Goal: Information Seeking & Learning: Learn about a topic

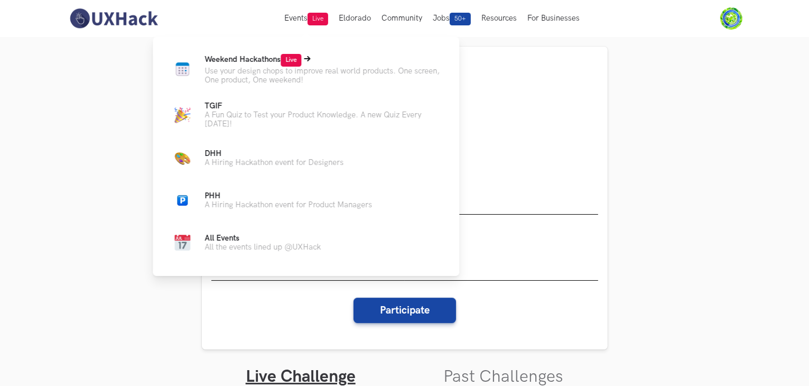
click at [256, 72] on p "Use your design chops to improve real world products. One screen, One product, …" at bounding box center [324, 76] width 238 height 18
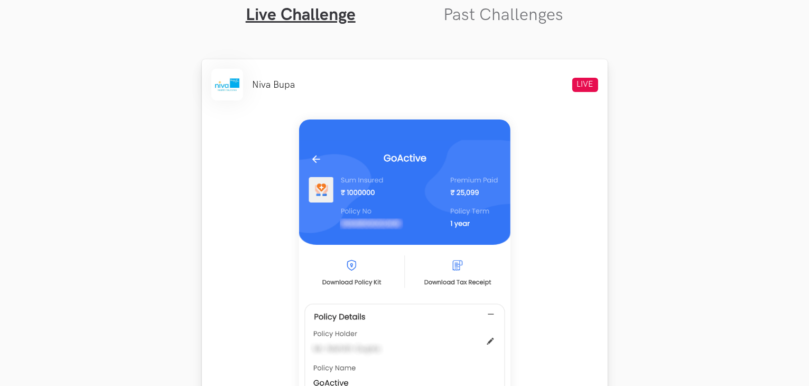
scroll to position [736, 0]
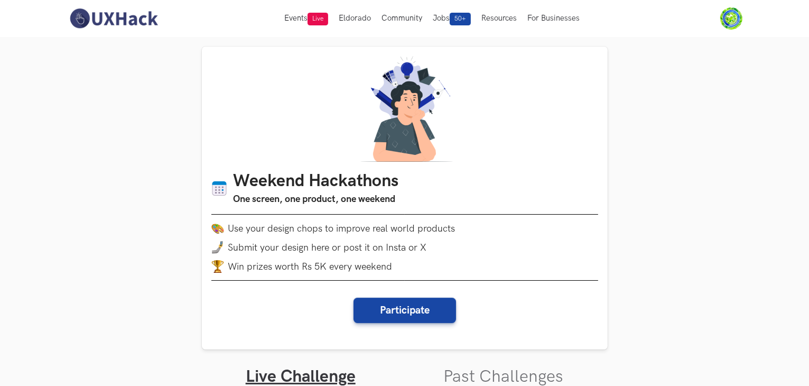
click at [117, 14] on img at bounding box center [114, 18] width 94 height 22
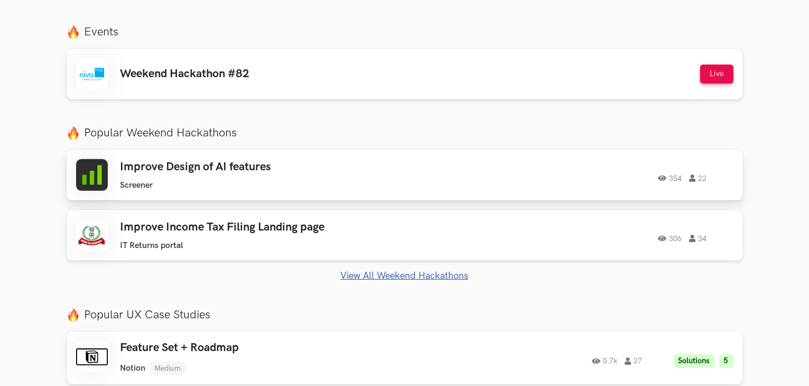
scroll to position [459, 0]
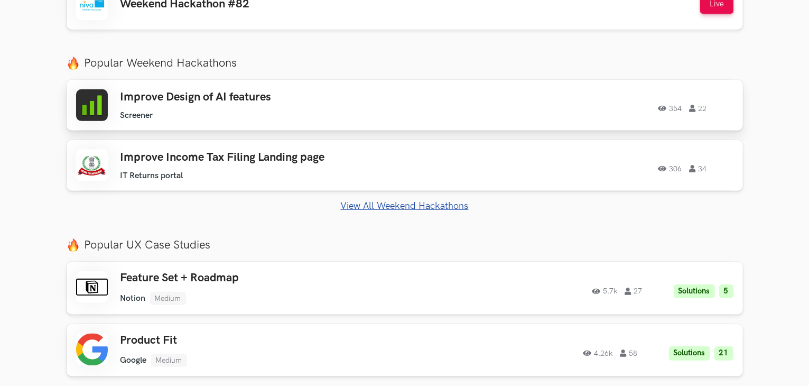
click at [231, 94] on h3 "Improve Design of AI features" at bounding box center [271, 97] width 300 height 14
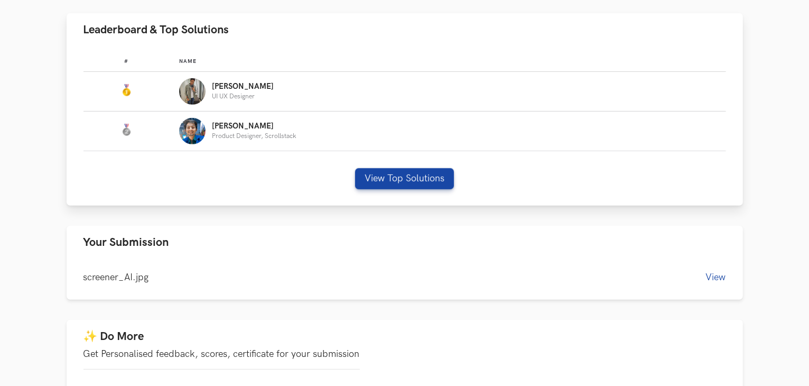
scroll to position [436, 0]
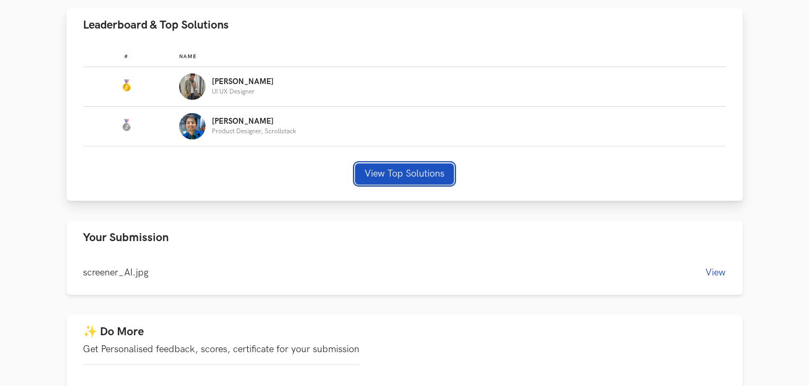
click at [400, 180] on button "View Top Solutions" at bounding box center [404, 173] width 99 height 21
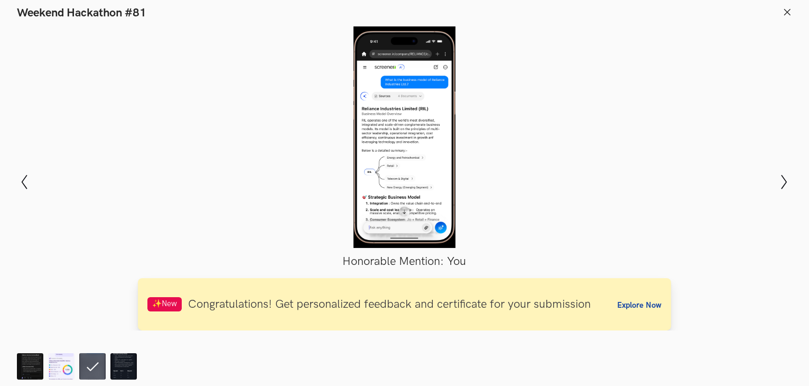
click at [632, 308] on span "Explore Now" at bounding box center [640, 305] width 44 height 9
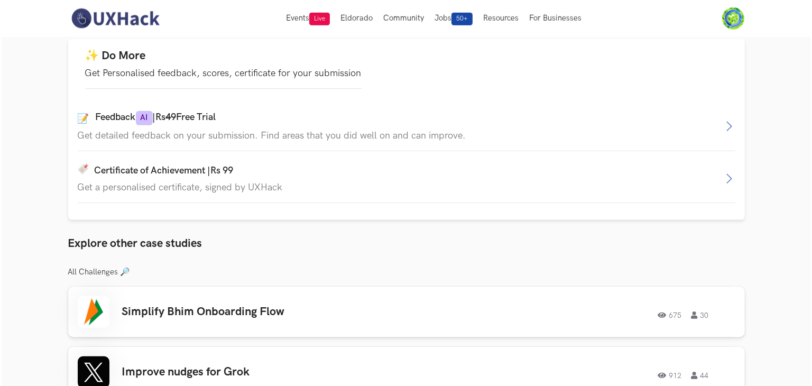
scroll to position [711, 0]
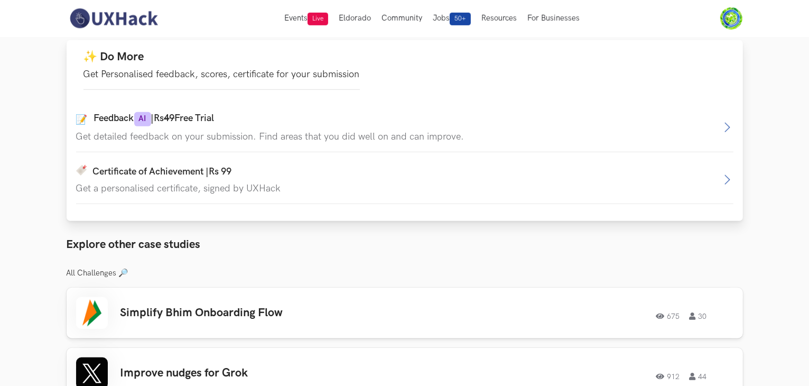
click at [152, 69] on div "✨ Do More Get Personalised feedback, scores, certificate for your submission" at bounding box center [222, 70] width 277 height 40
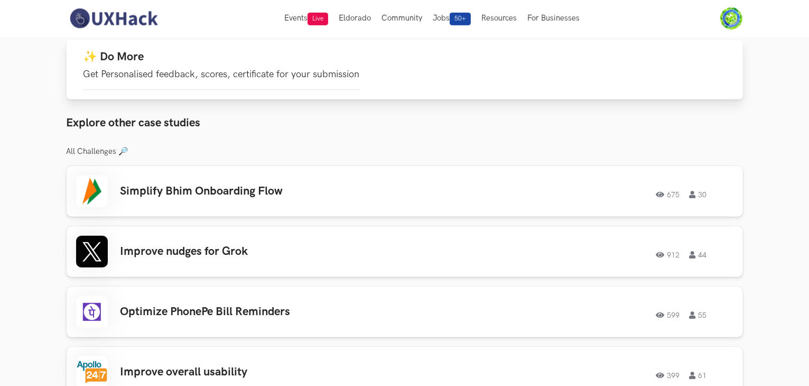
click at [141, 71] on p "Get Personalised feedback, scores, certificate for your submission" at bounding box center [222, 74] width 277 height 11
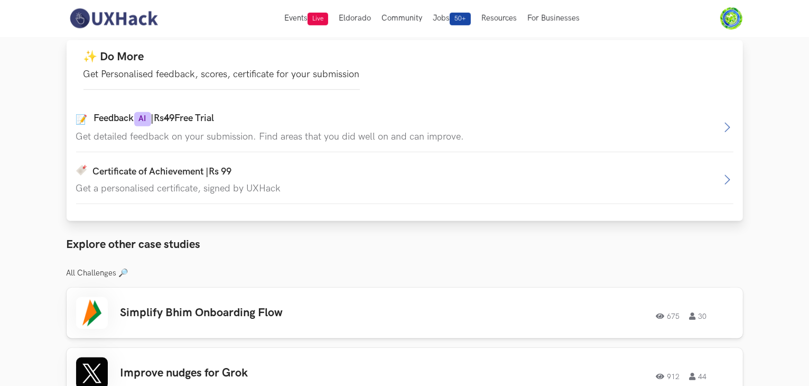
click at [133, 116] on h4 "Feedback AI | Rs 49 Free Trial" at bounding box center [154, 119] width 121 height 14
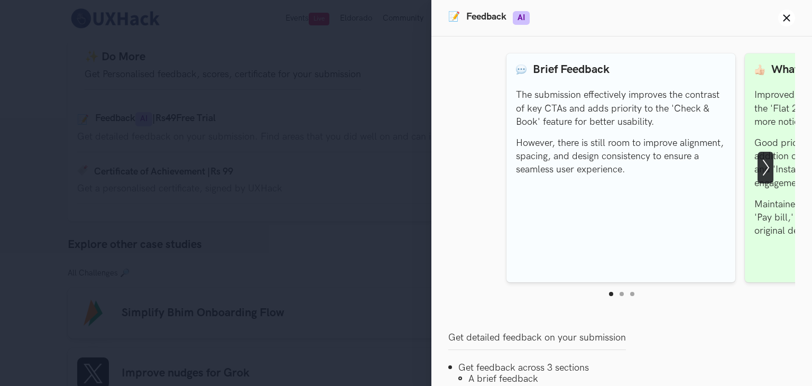
click at [766, 170] on icon "Show next slide" at bounding box center [766, 168] width 16 height 16
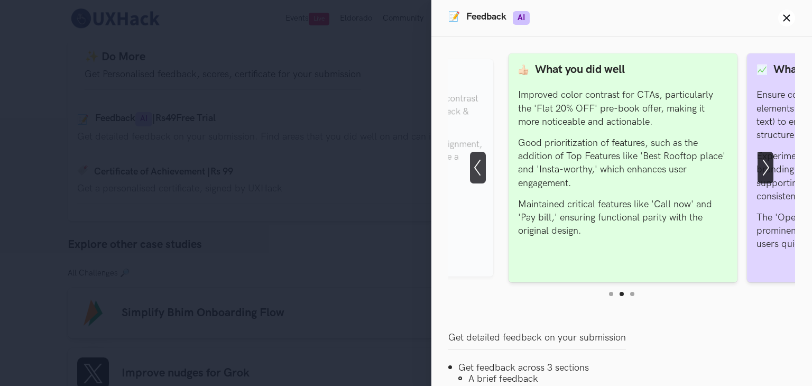
click at [766, 170] on icon "Show next slide" at bounding box center [766, 168] width 16 height 16
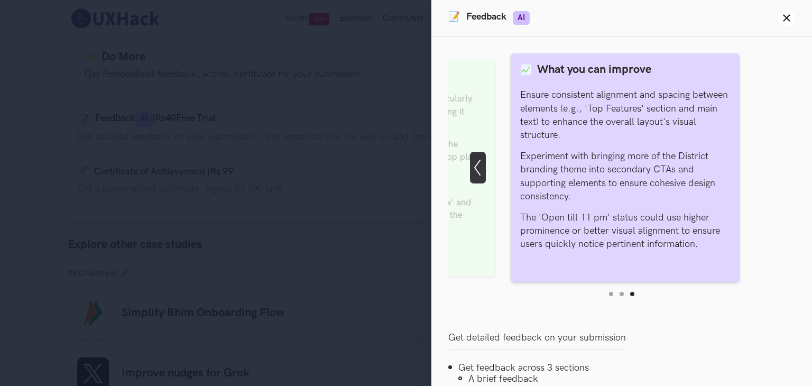
click at [480, 162] on icon "Show previous slide" at bounding box center [478, 168] width 16 height 16
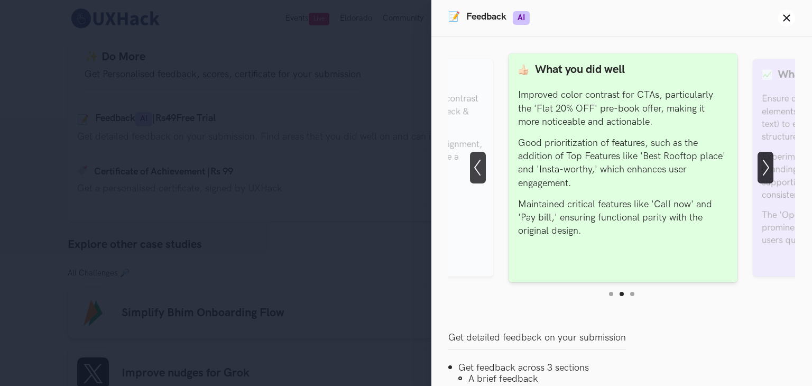
click at [758, 164] on icon "Show next slide" at bounding box center [766, 168] width 16 height 16
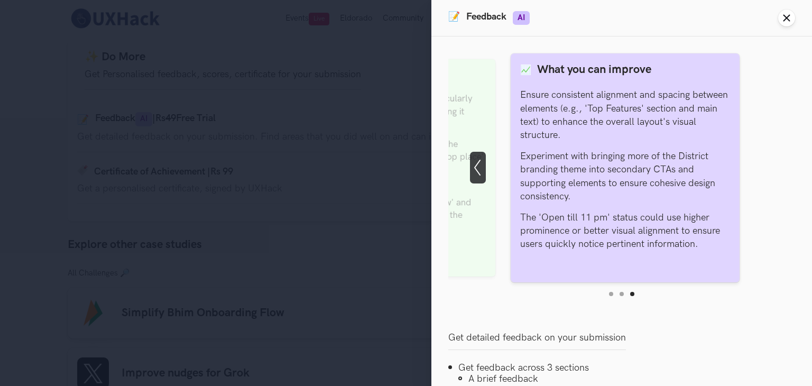
click at [789, 17] on icon "Close panel" at bounding box center [787, 18] width 8 height 8
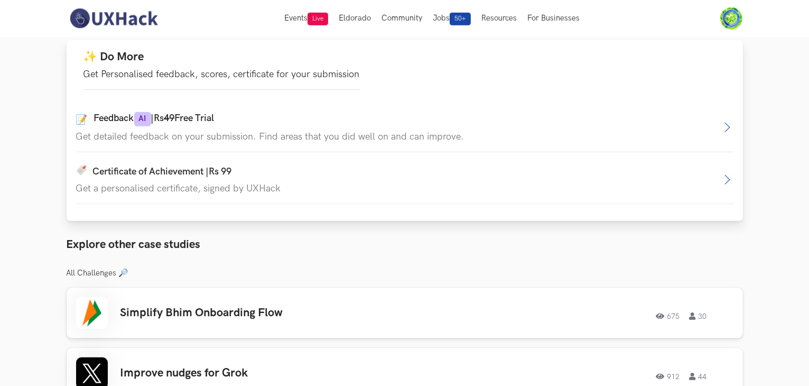
click at [263, 165] on button "Certificate of Achievement | Rs 99 Get a personalised certificate, signed by UX…" at bounding box center [405, 179] width 658 height 48
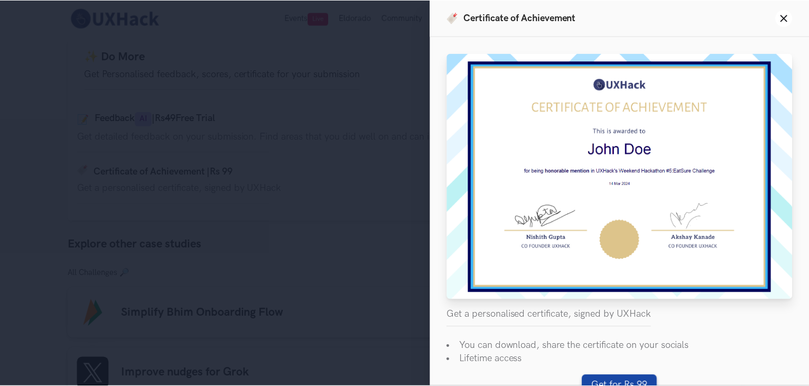
scroll to position [25, 0]
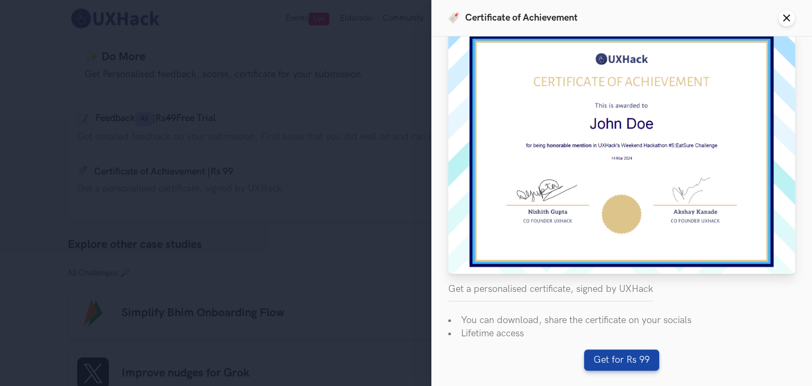
click at [787, 11] on button "Close panel" at bounding box center [786, 18] width 17 height 17
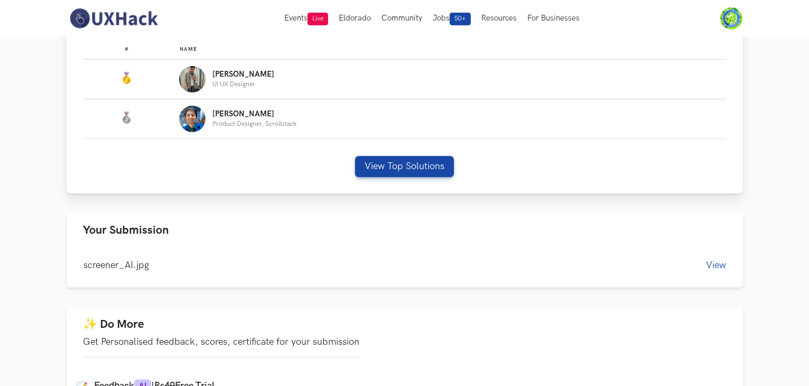
scroll to position [436, 0]
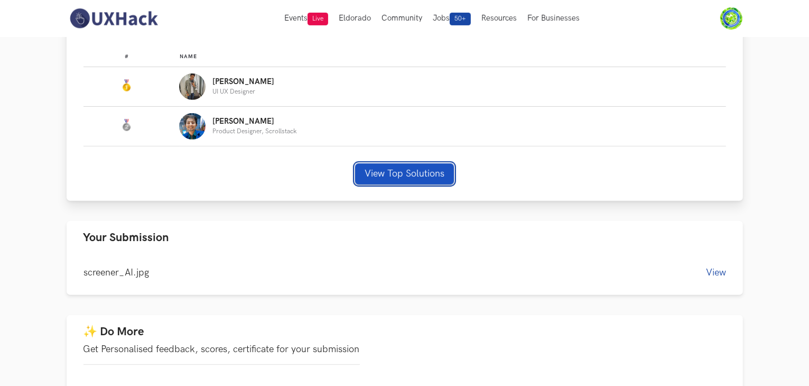
click at [399, 172] on button "View Top Solutions" at bounding box center [404, 173] width 99 height 21
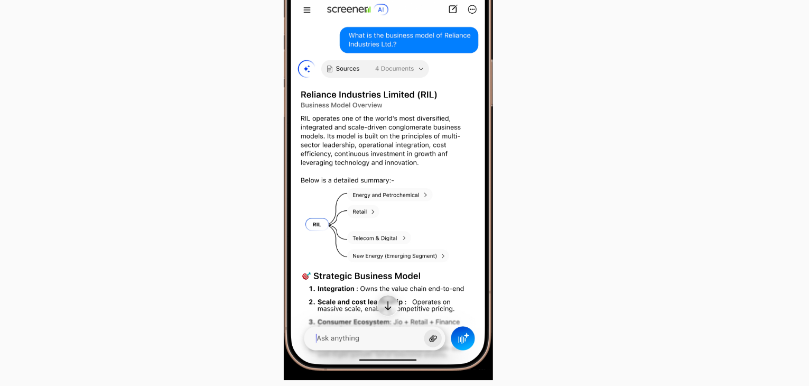
scroll to position [435, 0]
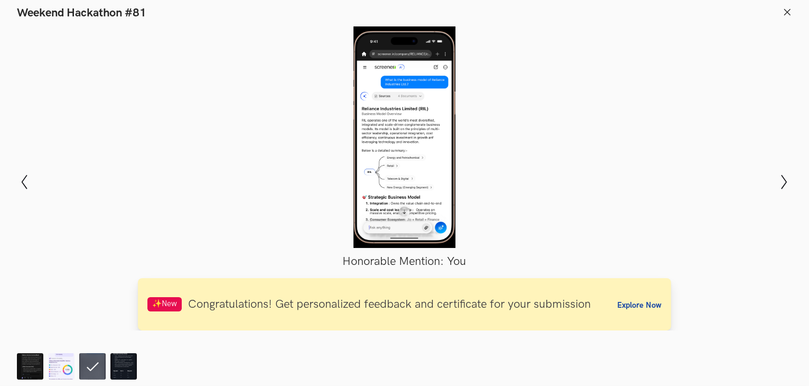
click at [638, 302] on span "Explore Now" at bounding box center [640, 305] width 44 height 9
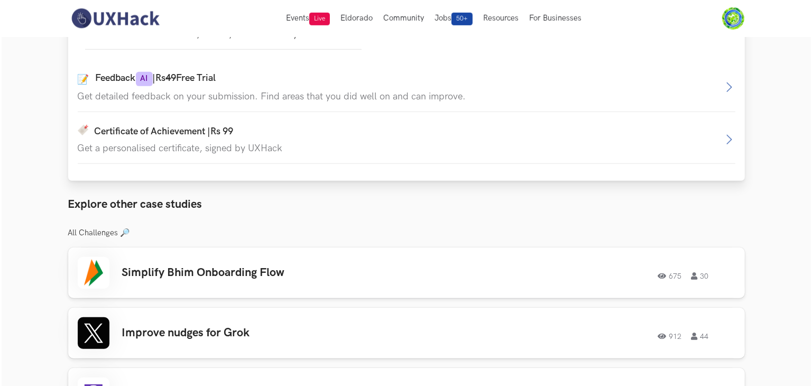
scroll to position [701, 0]
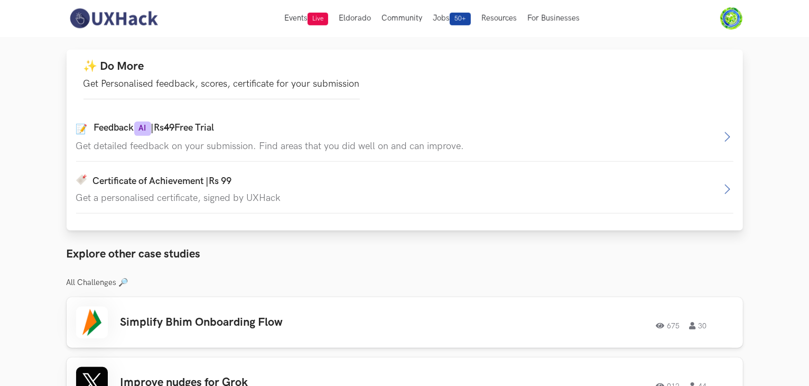
click at [151, 129] on span "AI" at bounding box center [142, 129] width 17 height 14
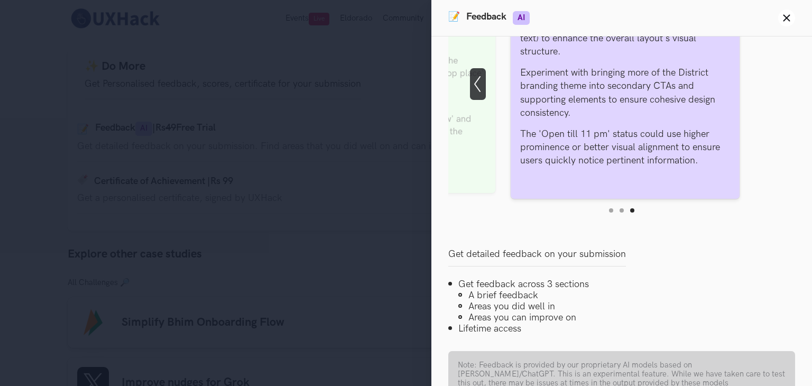
scroll to position [154, 0]
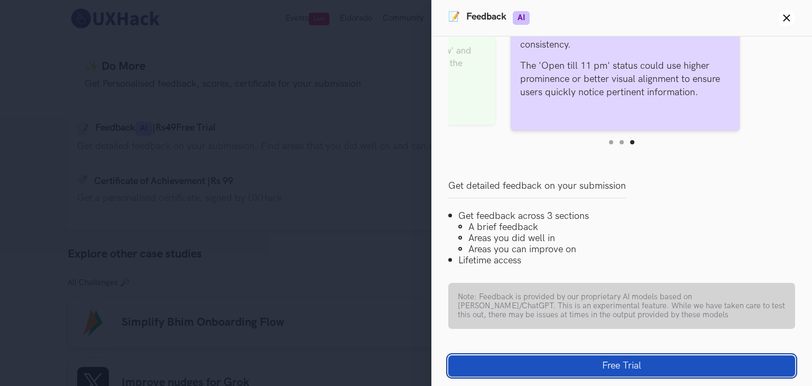
click at [599, 365] on button "Free Trial" at bounding box center [621, 365] width 347 height 21
click at [600, 369] on button "Free Trial" at bounding box center [621, 365] width 347 height 21
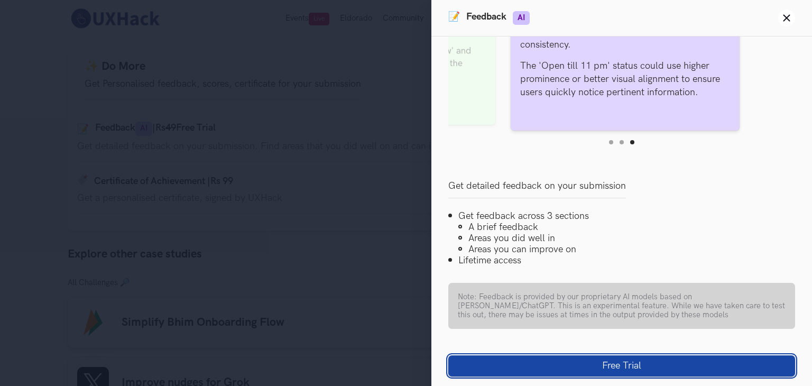
scroll to position [0, 0]
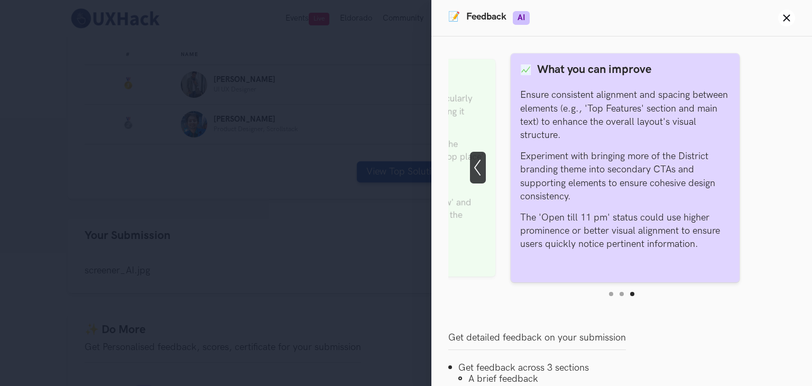
scroll to position [435, 0]
click at [474, 167] on icon "Show previous slide" at bounding box center [478, 168] width 16 height 16
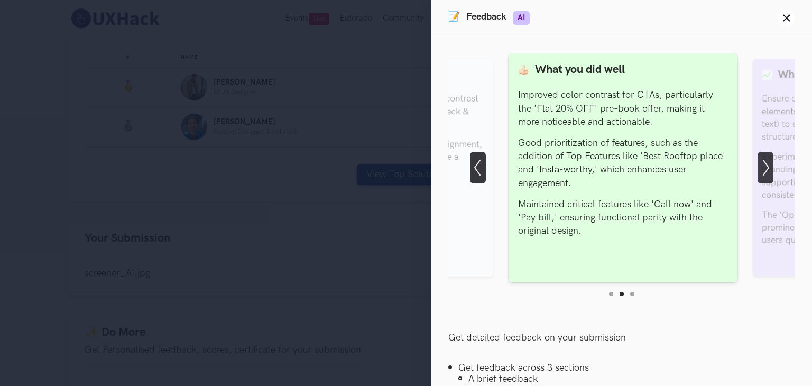
click at [473, 168] on icon "Show previous slide" at bounding box center [478, 168] width 16 height 16
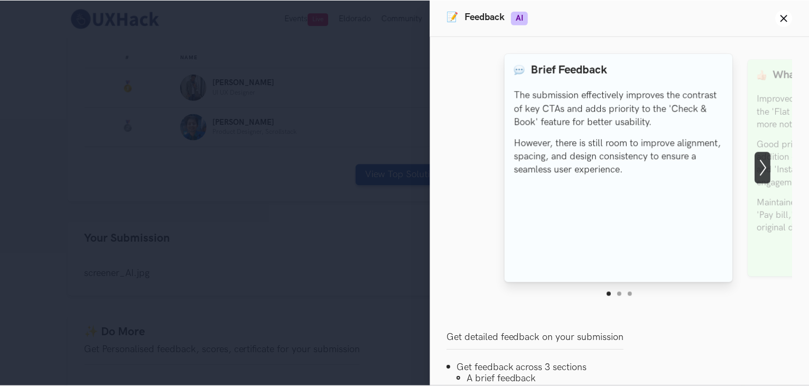
scroll to position [154, 0]
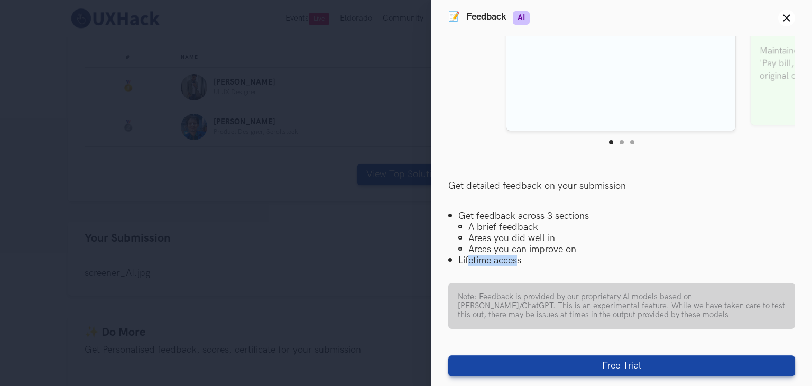
drag, startPoint x: 468, startPoint y: 260, endPoint x: 520, endPoint y: 258, distance: 51.3
click at [520, 258] on li "Lifetime access" at bounding box center [621, 260] width 347 height 11
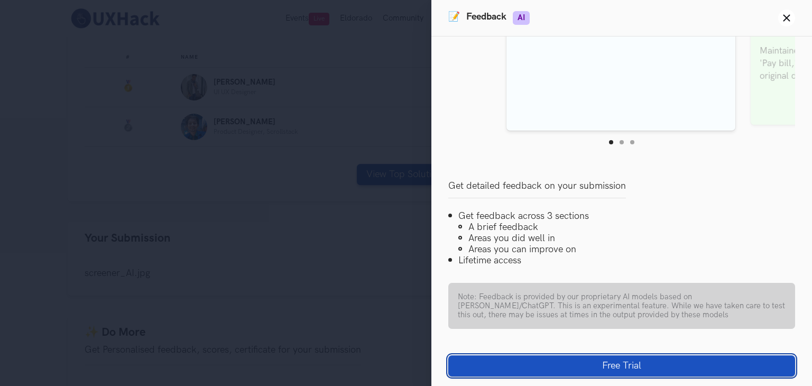
click at [560, 362] on button "Free Trial" at bounding box center [621, 365] width 347 height 21
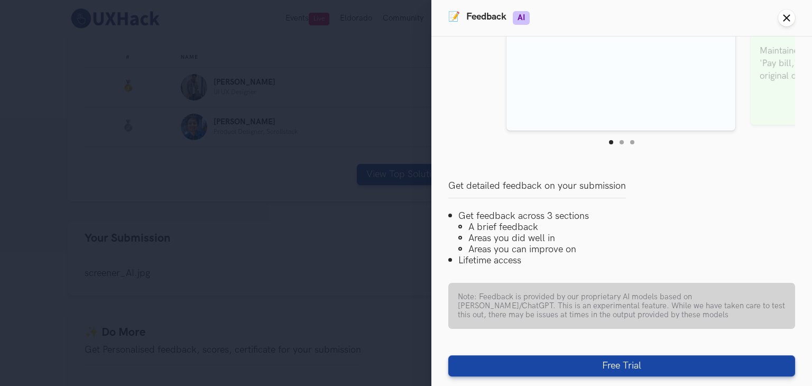
click at [790, 14] on icon "Close panel" at bounding box center [787, 18] width 8 height 8
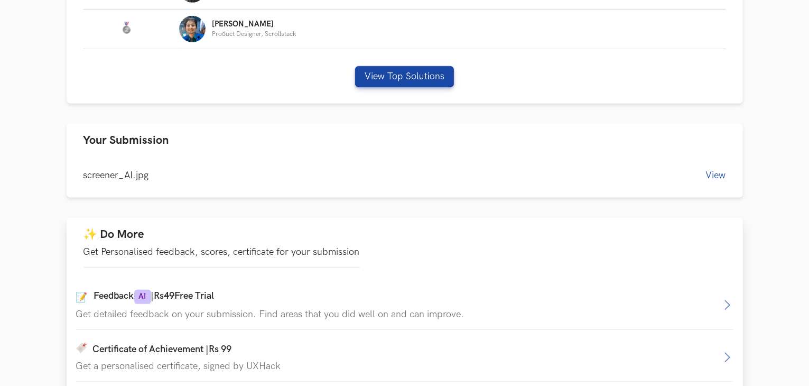
scroll to position [534, 0]
click at [714, 172] on button "View" at bounding box center [716, 174] width 20 height 11
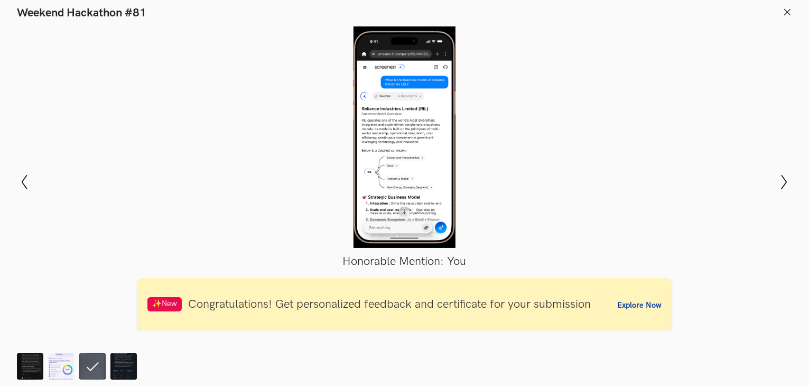
click at [791, 11] on icon at bounding box center [788, 12] width 10 height 10
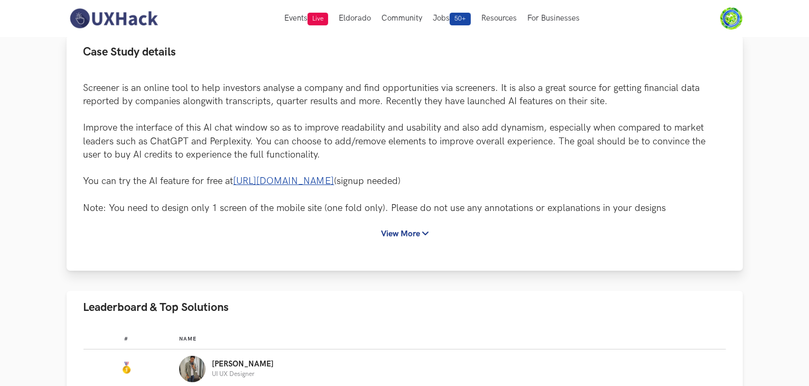
scroll to position [0, 0]
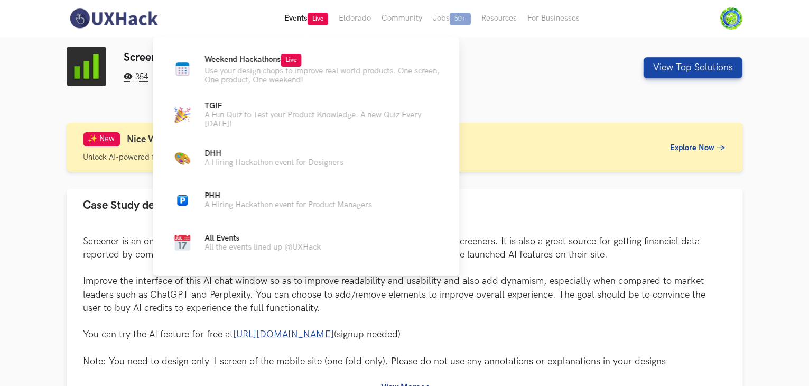
click at [290, 24] on button "Events Live" at bounding box center [306, 18] width 54 height 37
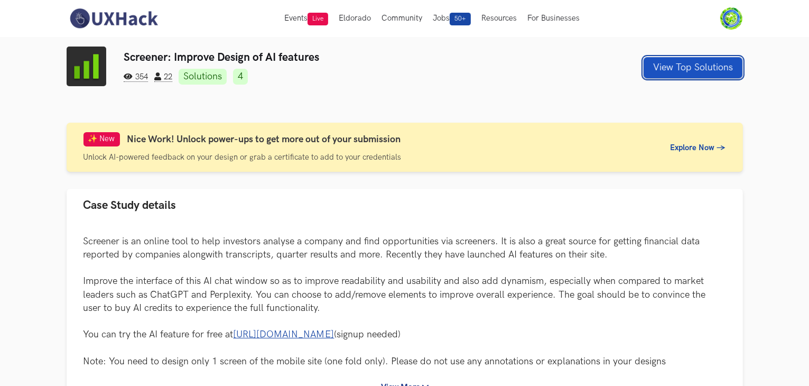
click at [674, 72] on button "View Top Solutions" at bounding box center [693, 67] width 99 height 21
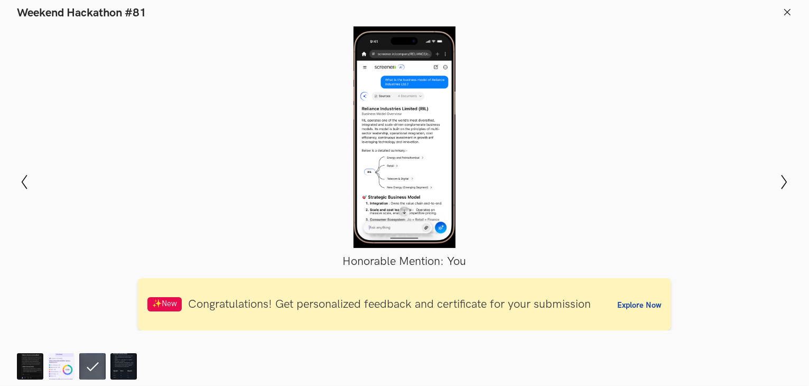
click at [785, 11] on icon at bounding box center [788, 12] width 10 height 10
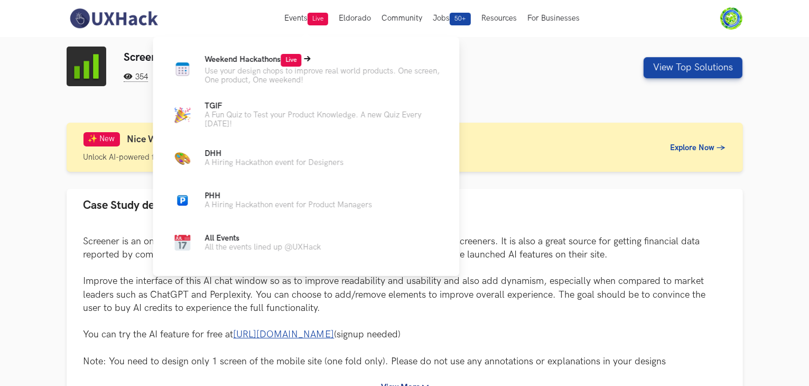
click at [284, 77] on p "Use your design chops to improve real world products. One screen, One product, …" at bounding box center [324, 76] width 238 height 18
click at [284, 70] on p "Use your design chops to improve real world products. One screen, One product, …" at bounding box center [324, 76] width 238 height 18
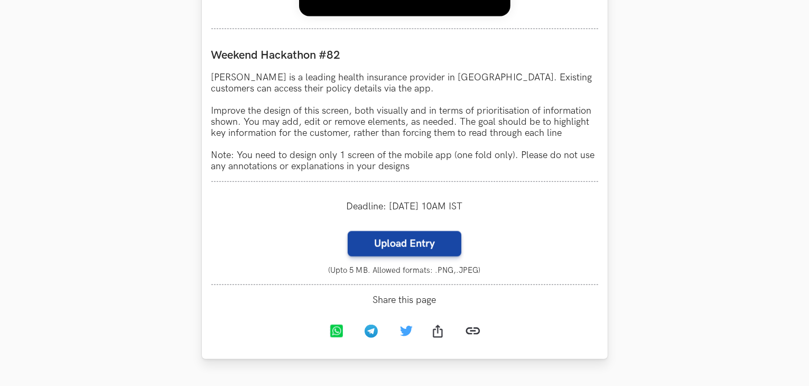
scroll to position [952, 0]
